Goal: Book appointment/travel/reservation

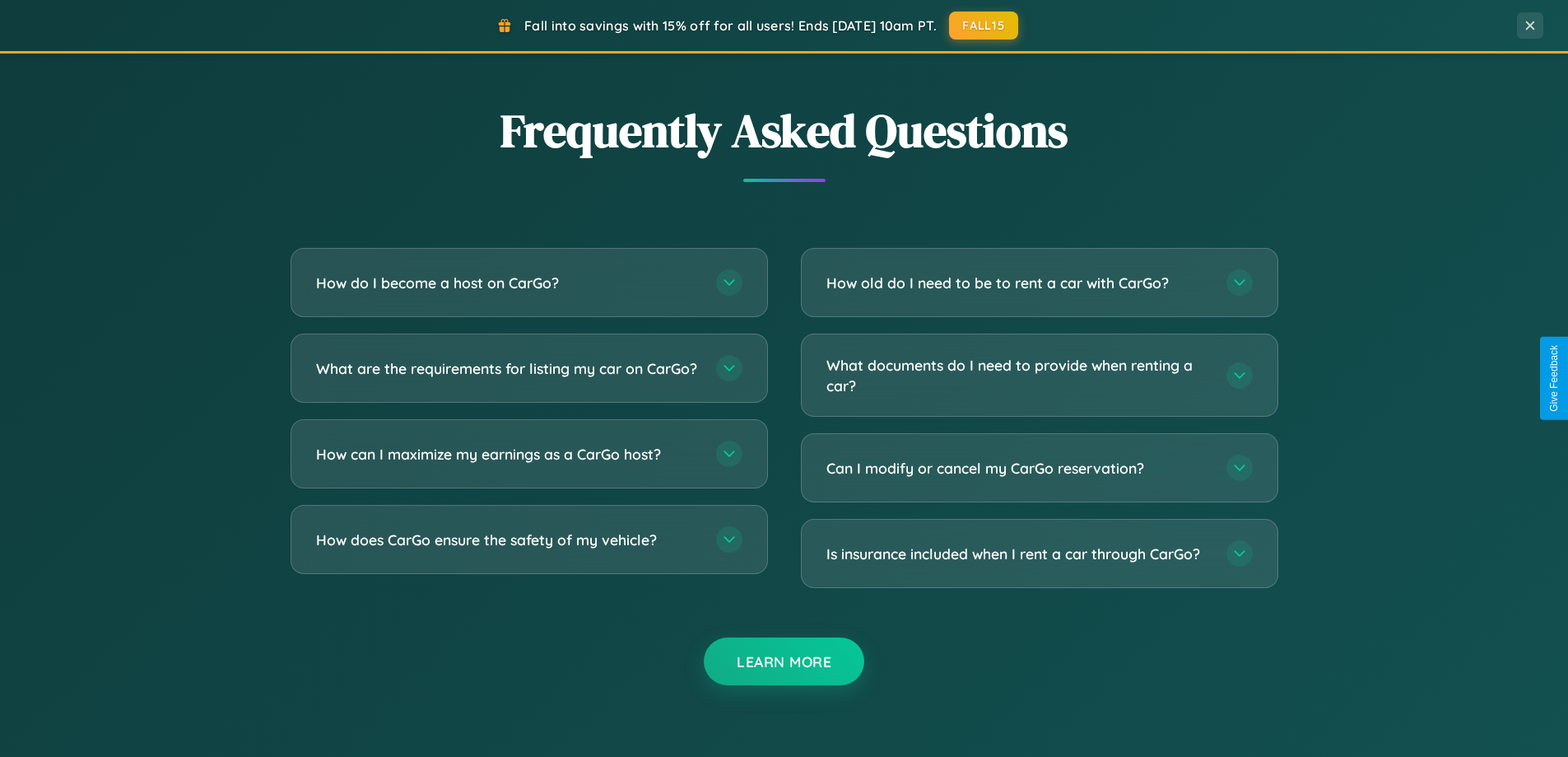
scroll to position [3168, 0]
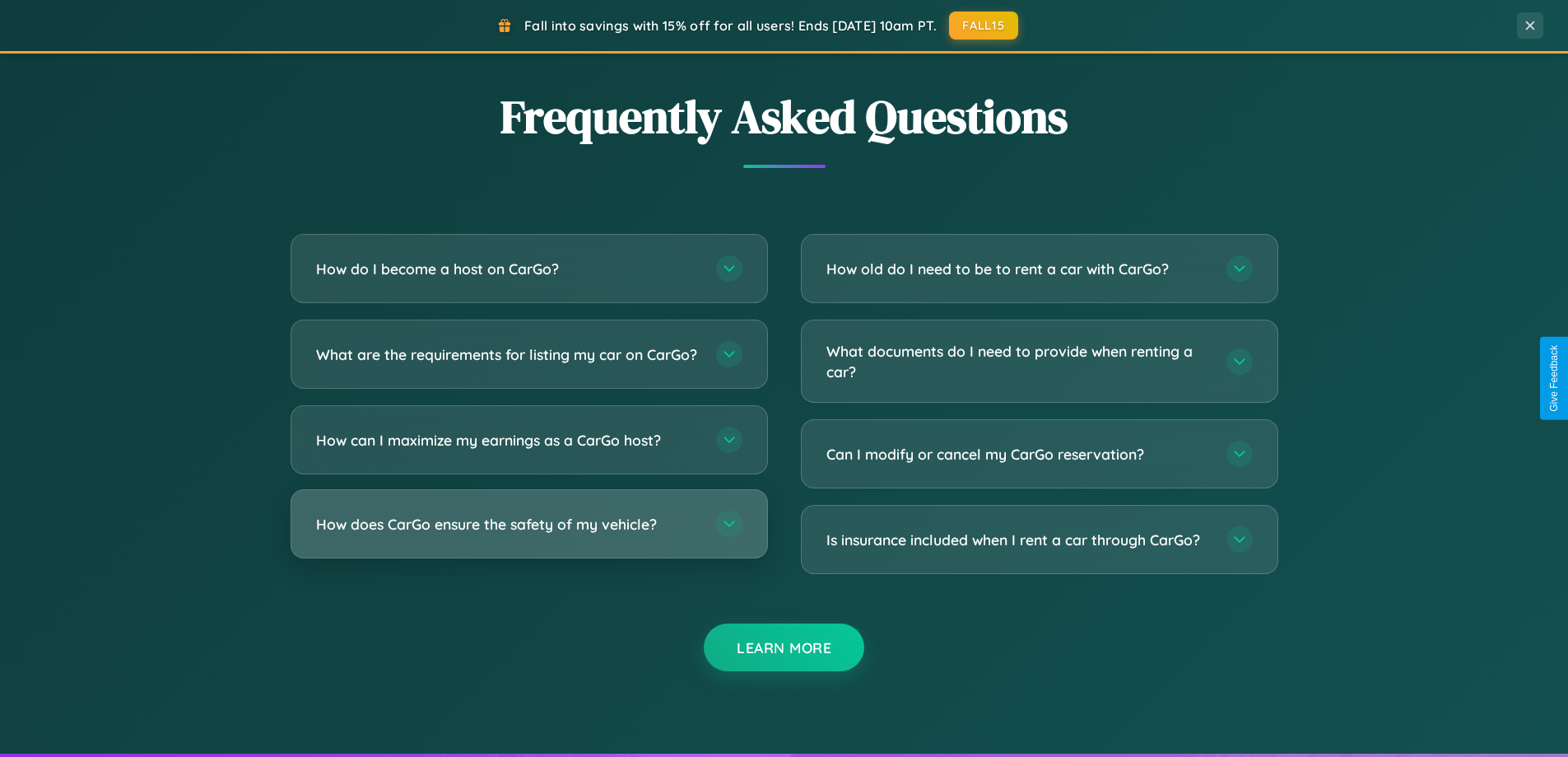
click at [528, 535] on h3 "How does CarGo ensure the safety of my vehicle?" at bounding box center [507, 524] width 384 height 21
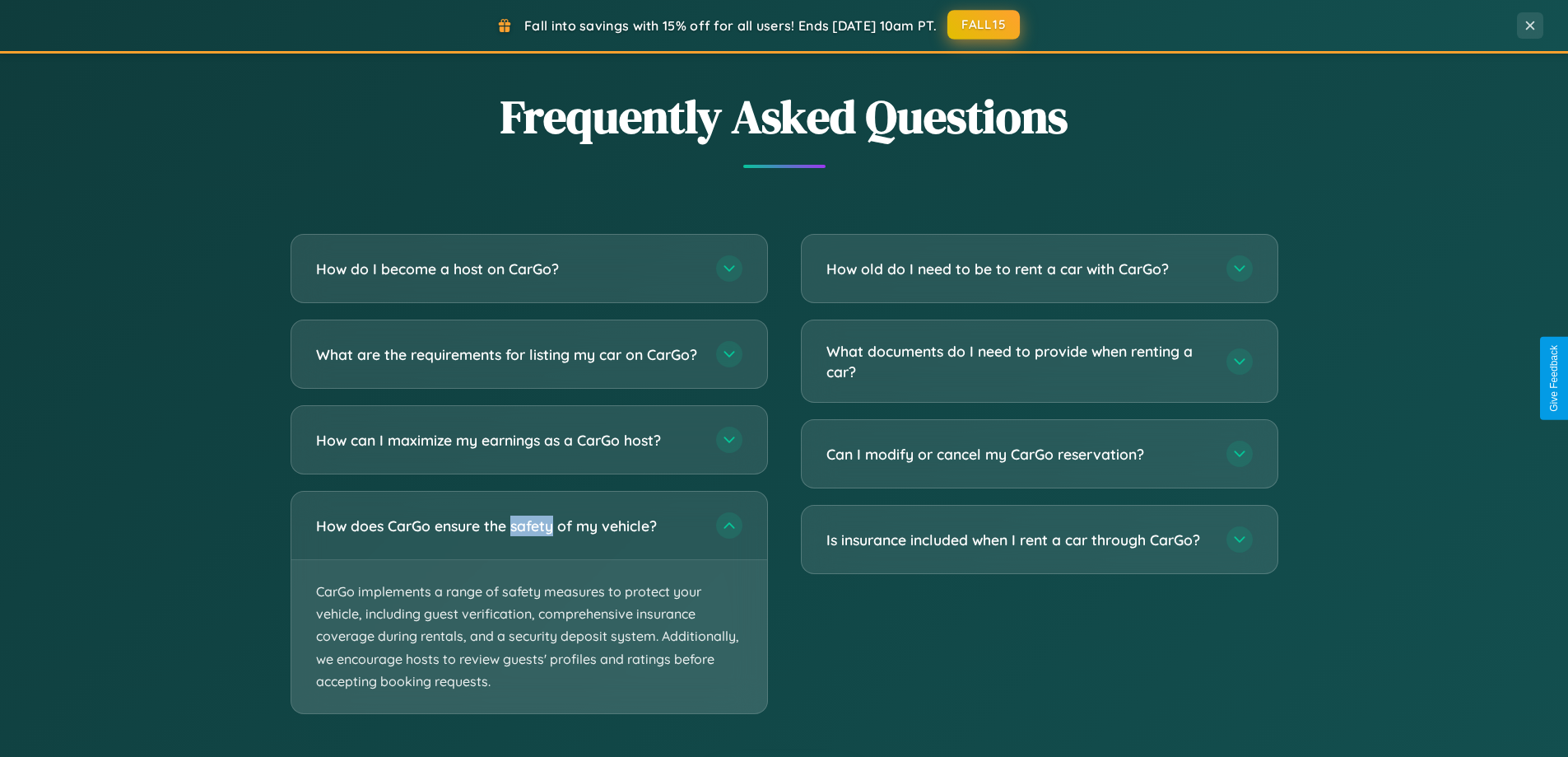
click at [985, 25] on button "FALL15" at bounding box center [984, 25] width 73 height 30
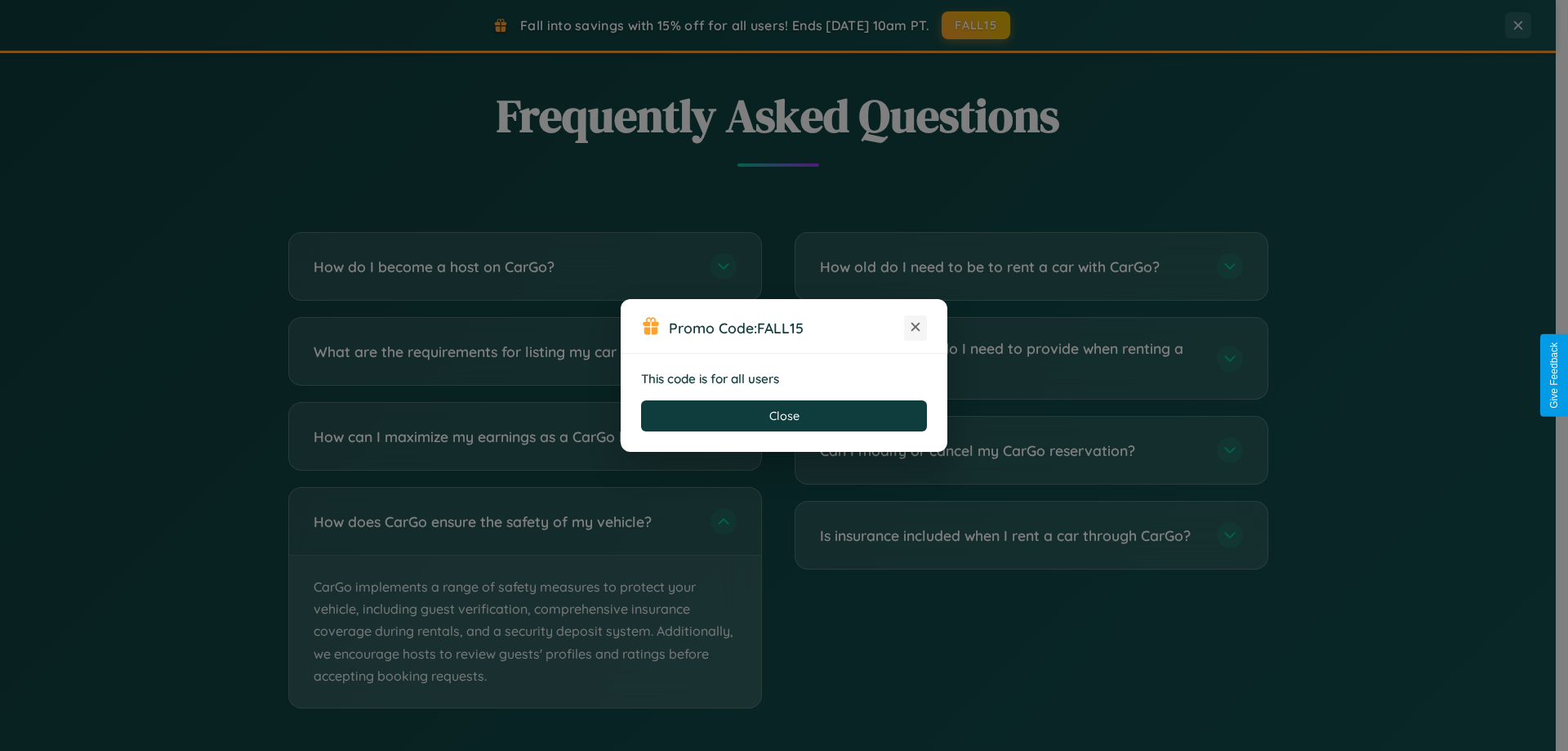
click at [916, 328] on icon at bounding box center [916, 327] width 16 height 16
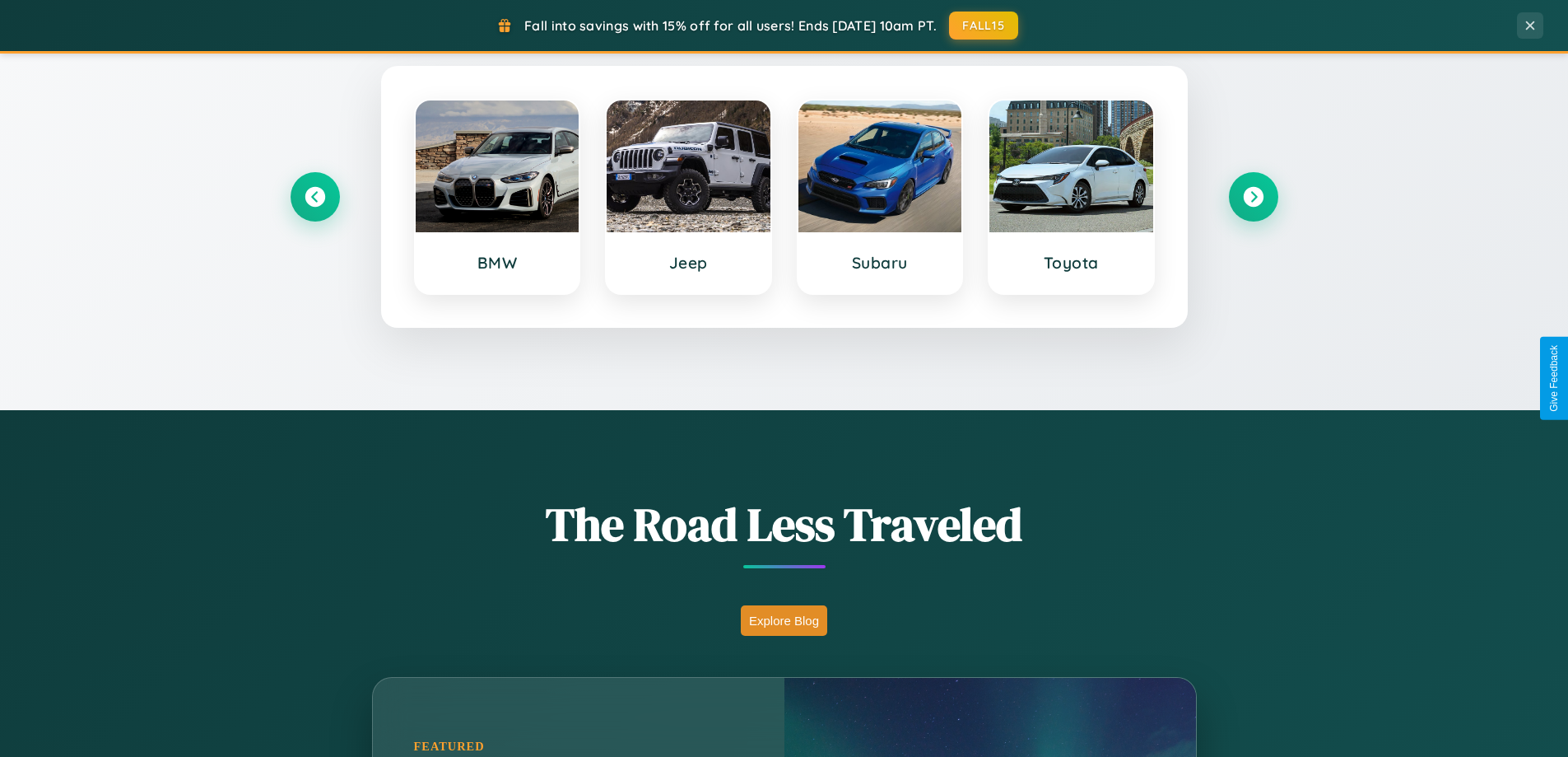
scroll to position [710, 0]
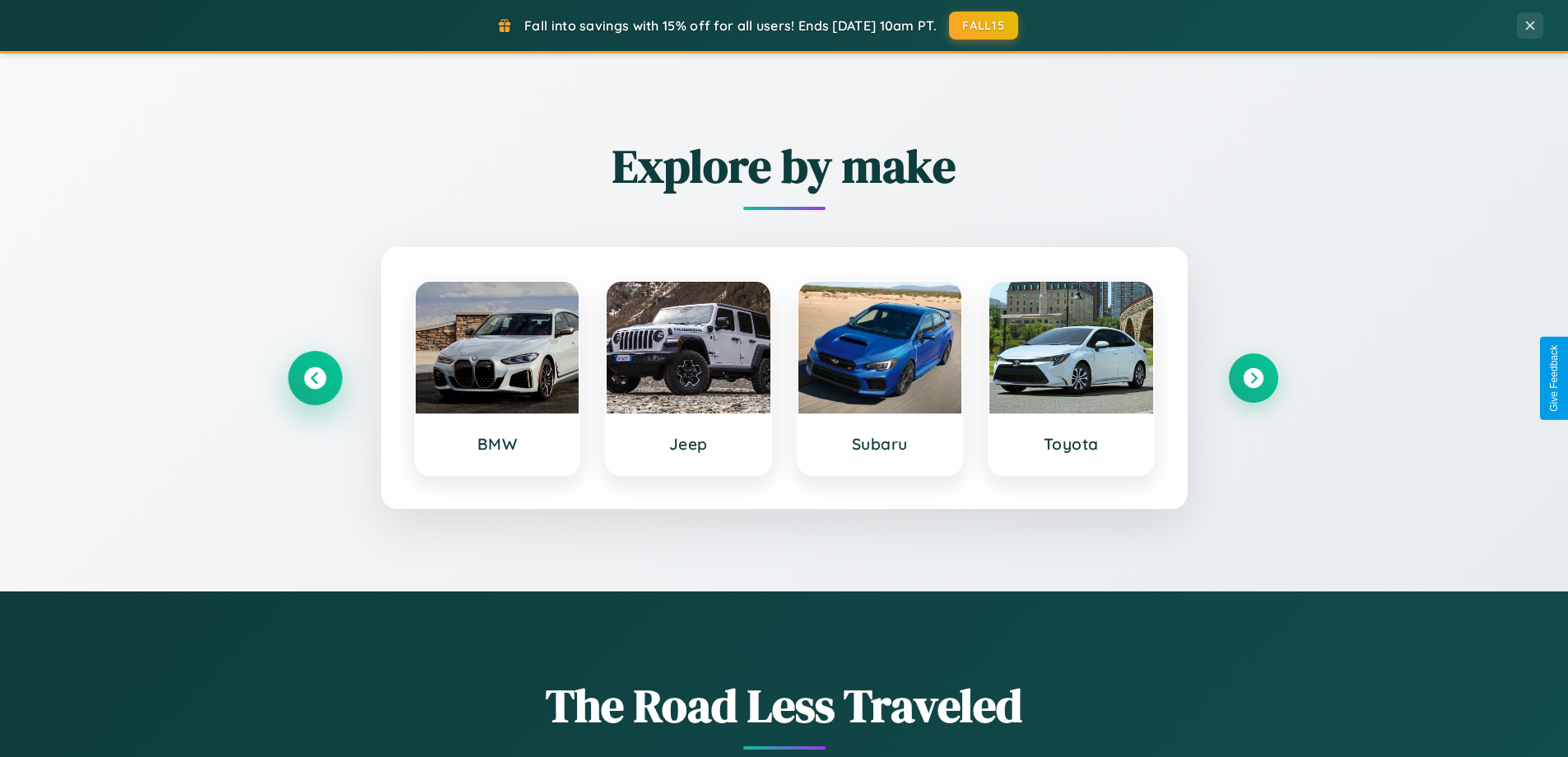
click at [314, 378] on icon at bounding box center [315, 378] width 22 height 22
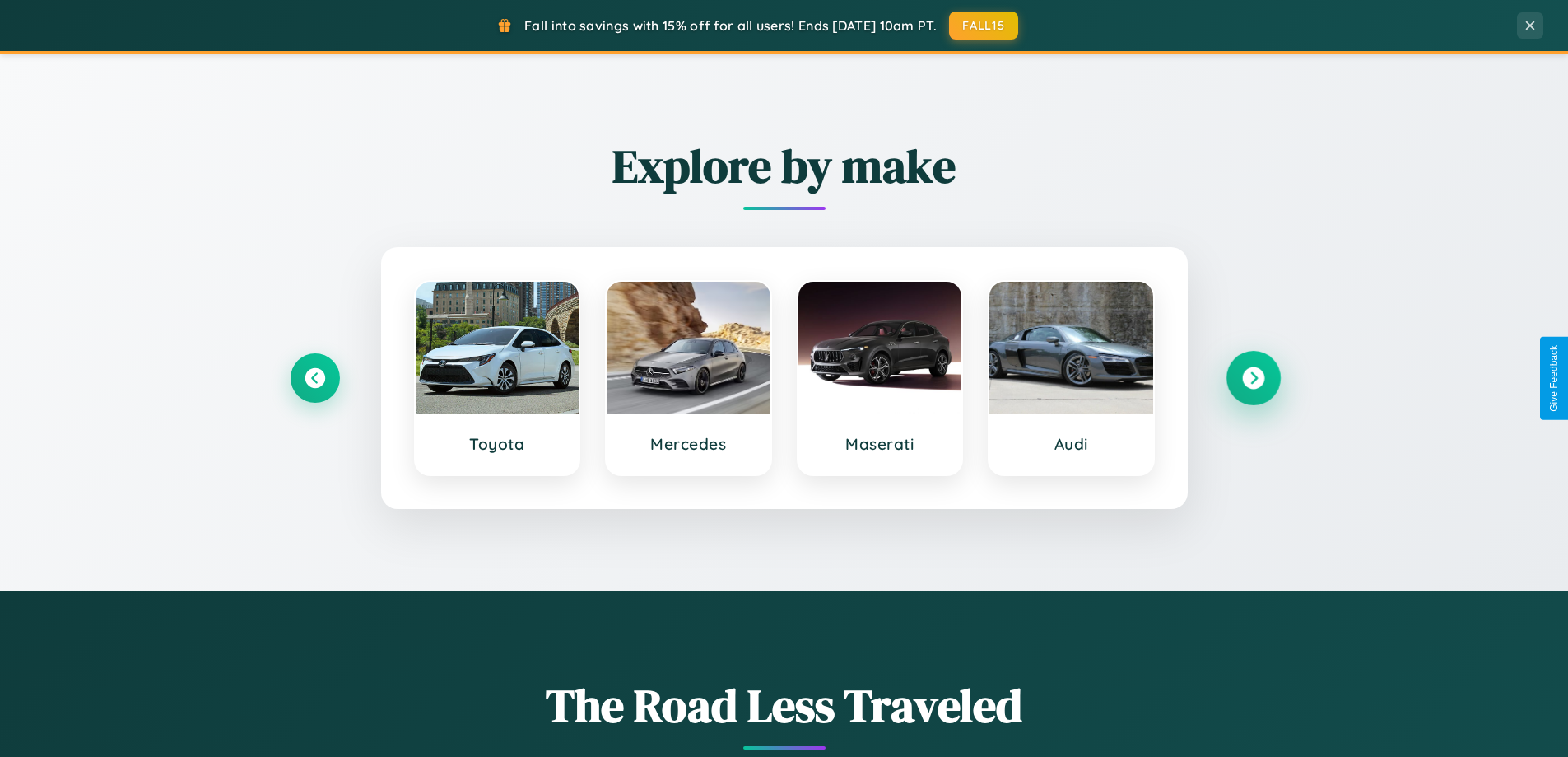
click at [1252, 378] on icon at bounding box center [1253, 378] width 22 height 22
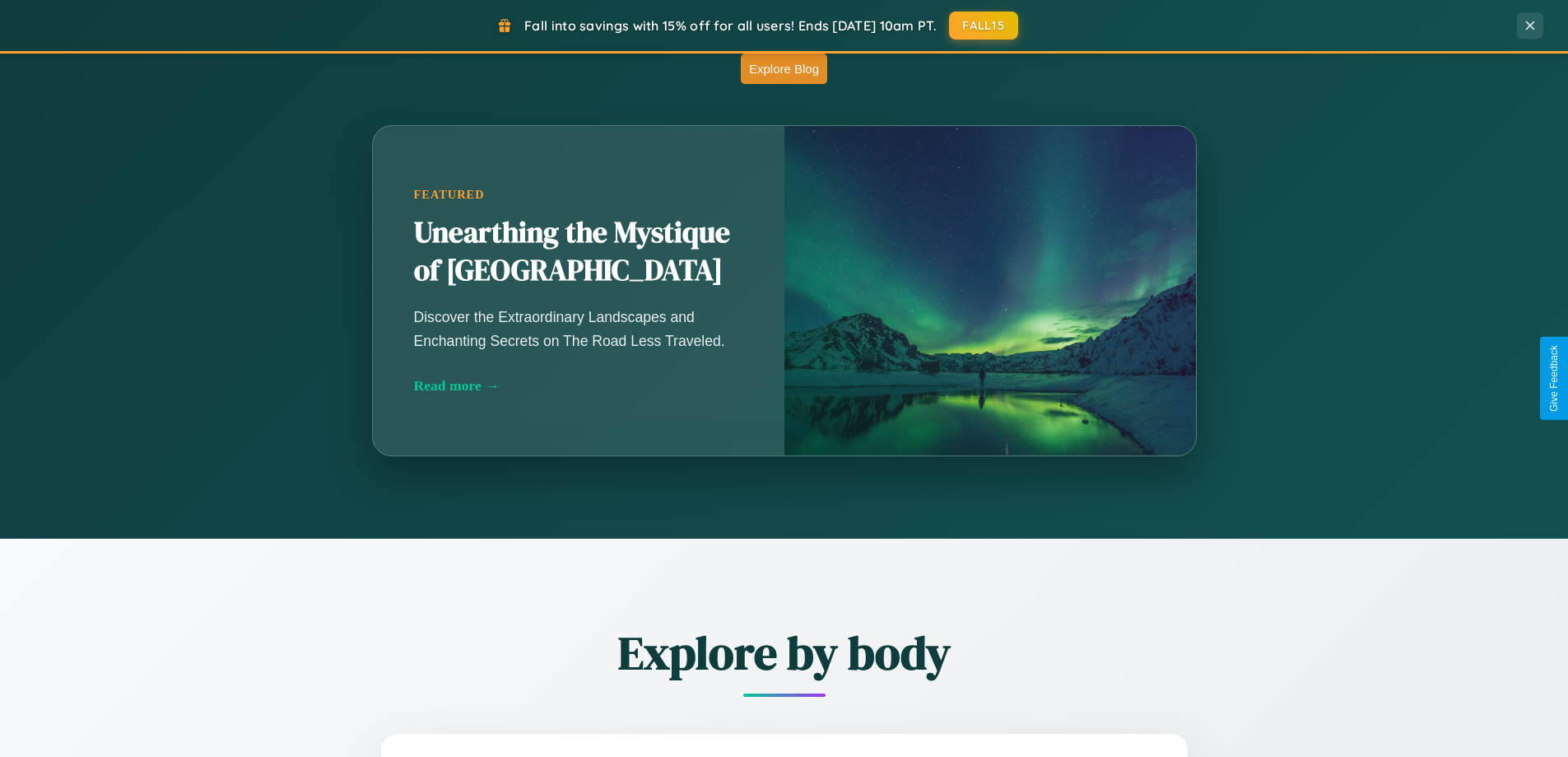
scroll to position [2645, 0]
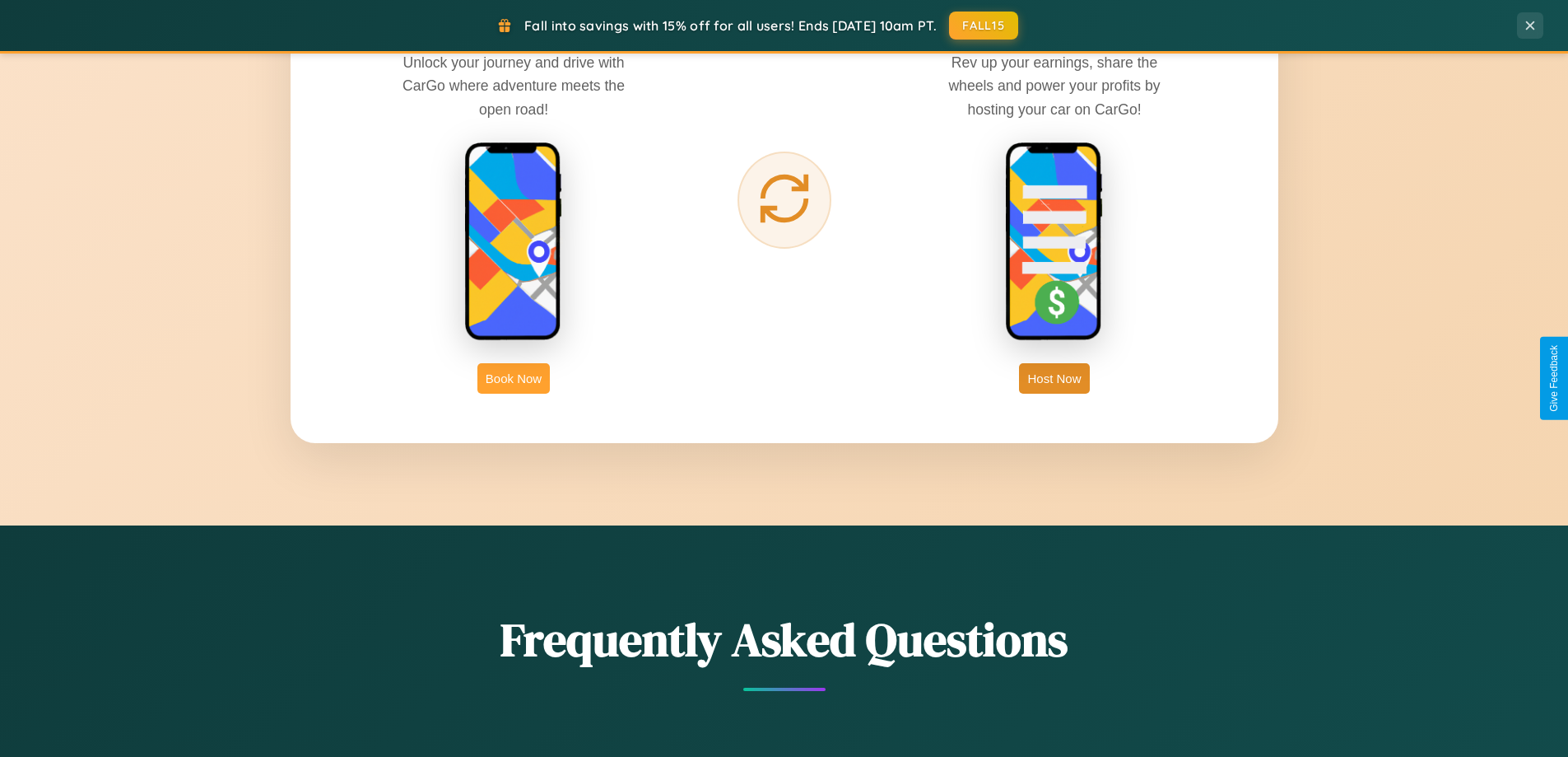
click at [514, 378] on button "Book Now" at bounding box center [514, 378] width 73 height 31
